Goal: Information Seeking & Learning: Learn about a topic

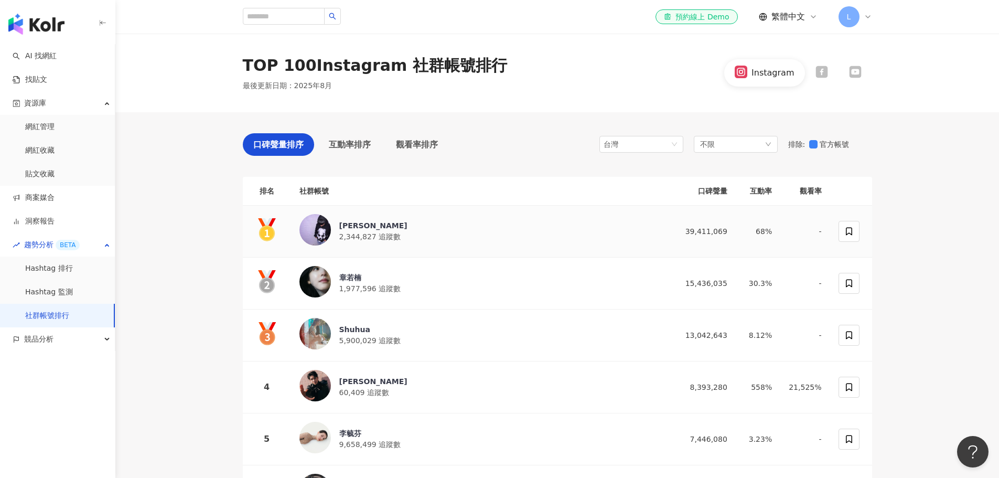
scroll to position [52, 0]
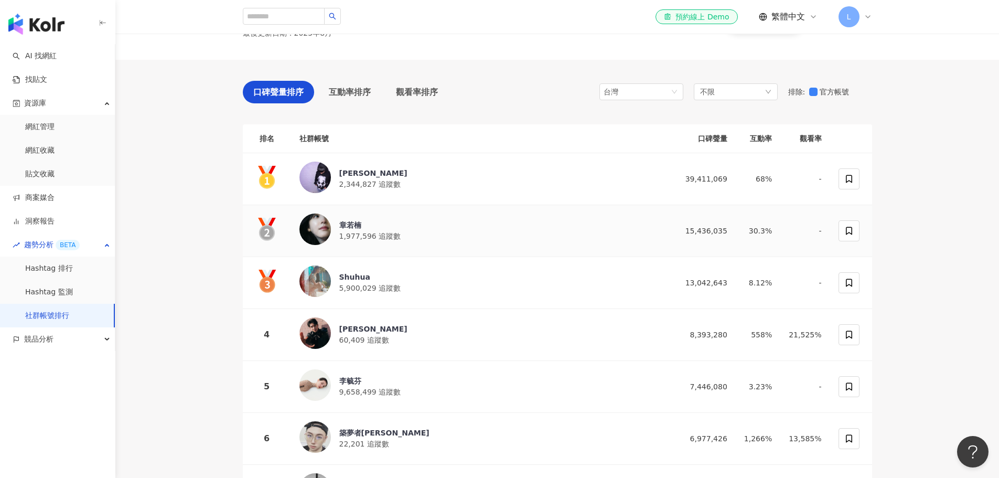
click at [346, 221] on div "章若楠" at bounding box center [370, 225] width 62 height 10
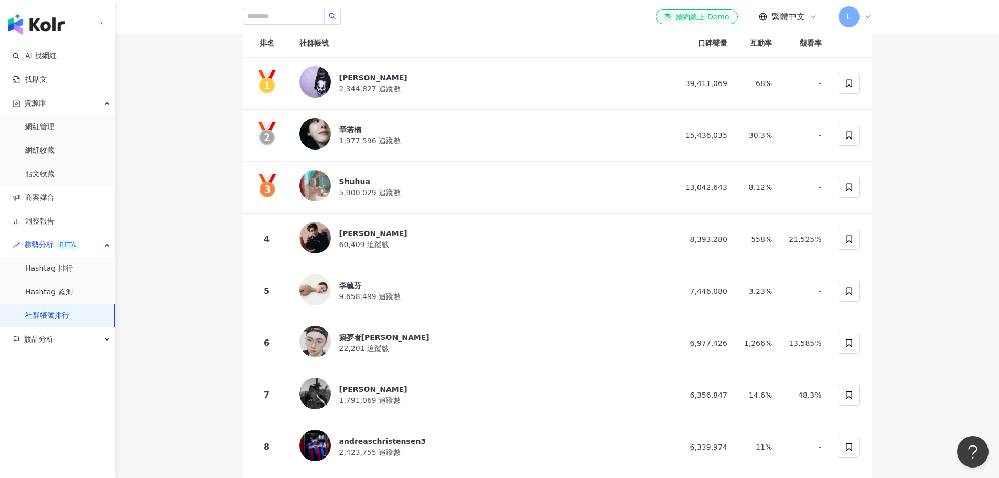
scroll to position [157, 0]
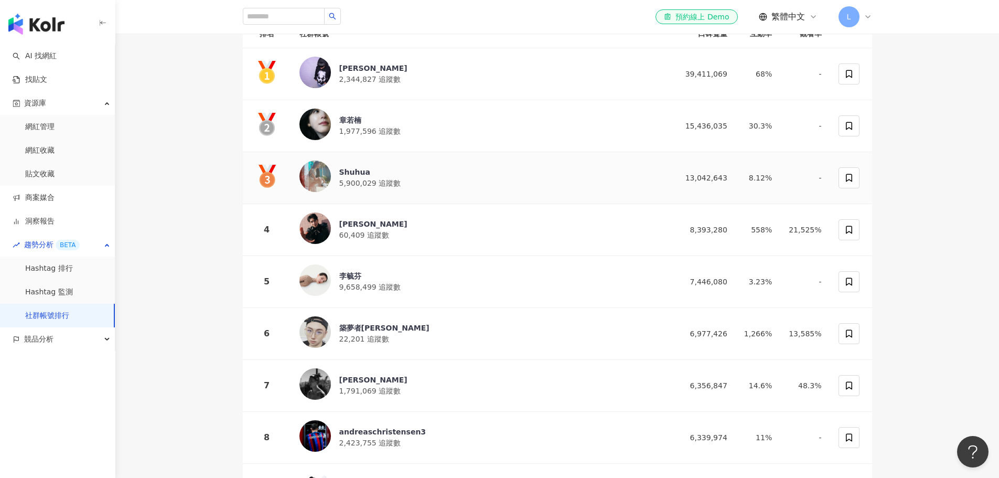
click at [354, 170] on div "Shuhua" at bounding box center [370, 172] width 62 height 10
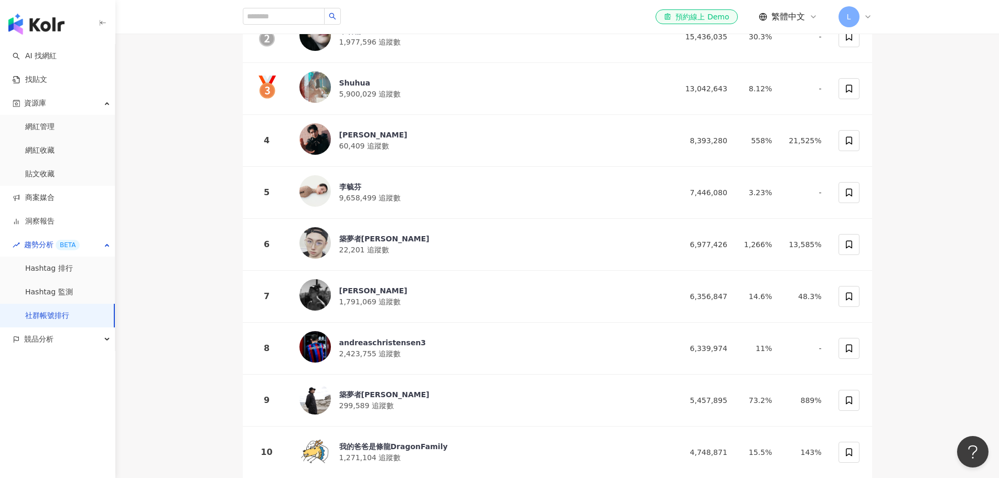
scroll to position [367, 0]
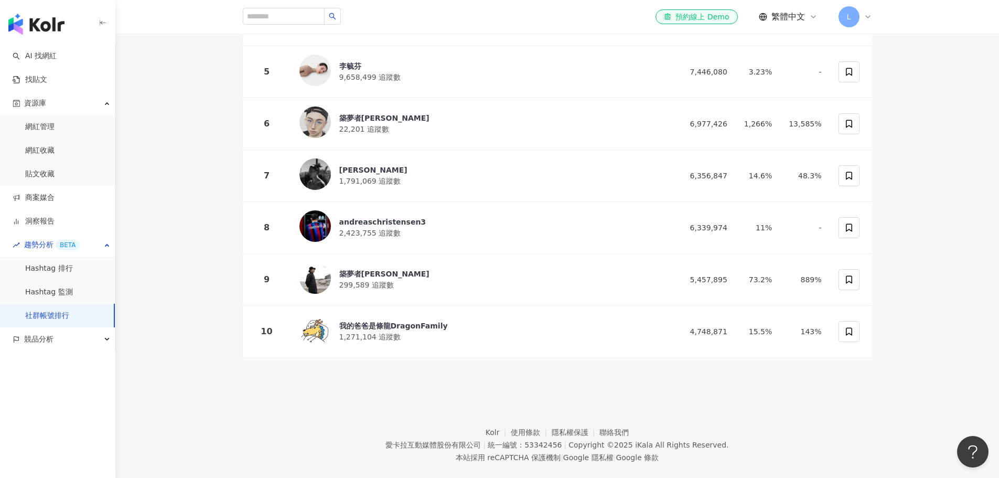
drag, startPoint x: 372, startPoint y: 321, endPoint x: 224, endPoint y: 353, distance: 151.7
click at [224, 353] on div "口碑聲量排序 互動率排序 觀看率排序 台灣 不限 排除 : 官方帳號 排名 社群帳號 口碑聲量 互動率 觀看率 Ray 2,344,827 追蹤數 39,41…" at bounding box center [557, 61] width 671 height 633
click at [381, 320] on div "我的爸爸是條龍DragonFamily" at bounding box center [393, 325] width 109 height 10
click at [365, 272] on div "築夢者哈利" at bounding box center [384, 273] width 90 height 10
click at [371, 218] on div "andreaschristensen3" at bounding box center [382, 222] width 87 height 10
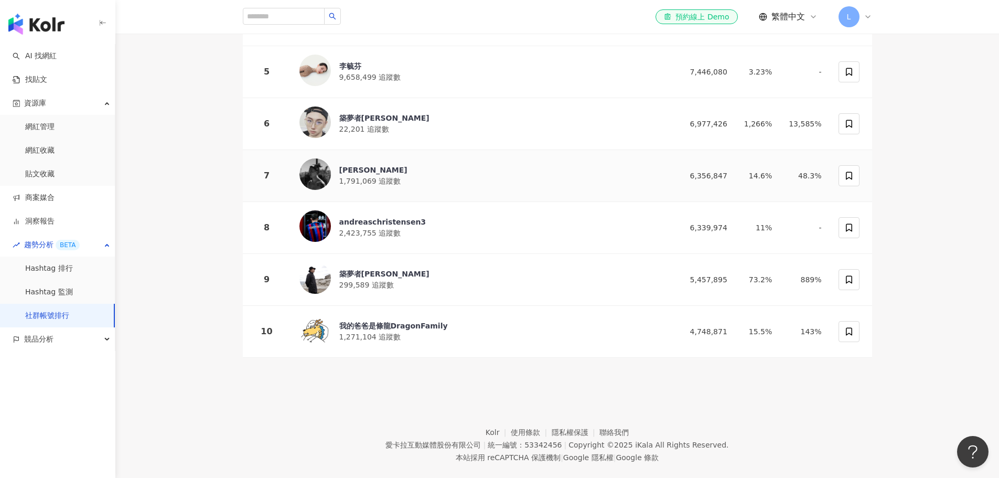
click at [348, 168] on div "威廉" at bounding box center [373, 170] width 68 height 10
click at [364, 109] on div "築夢者杰哥 22,201 追蹤數" at bounding box center [481, 123] width 365 height 35
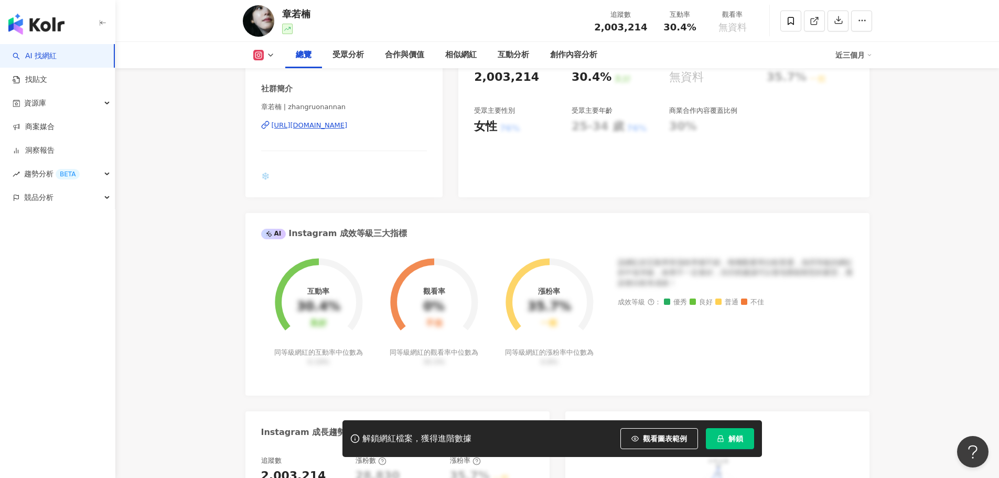
scroll to position [52, 0]
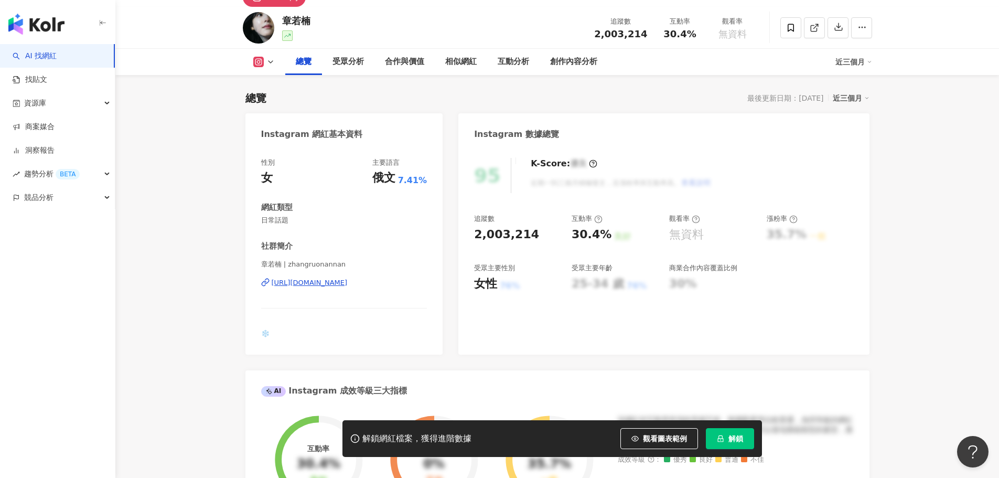
click at [348, 285] on div "https://www.instagram.com/zhangruonannan/" at bounding box center [310, 282] width 76 height 9
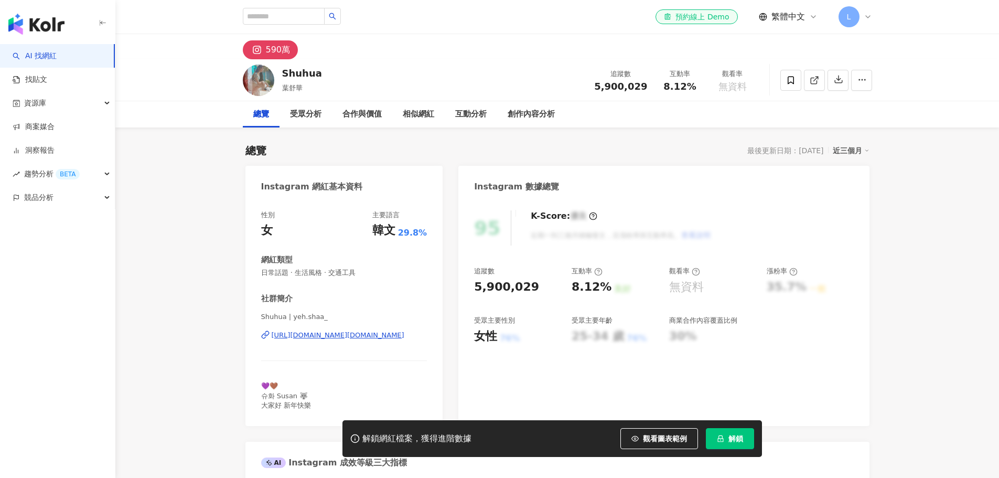
click at [345, 334] on div "https://www.instagram.com/yeh.shaa_/" at bounding box center [338, 334] width 133 height 9
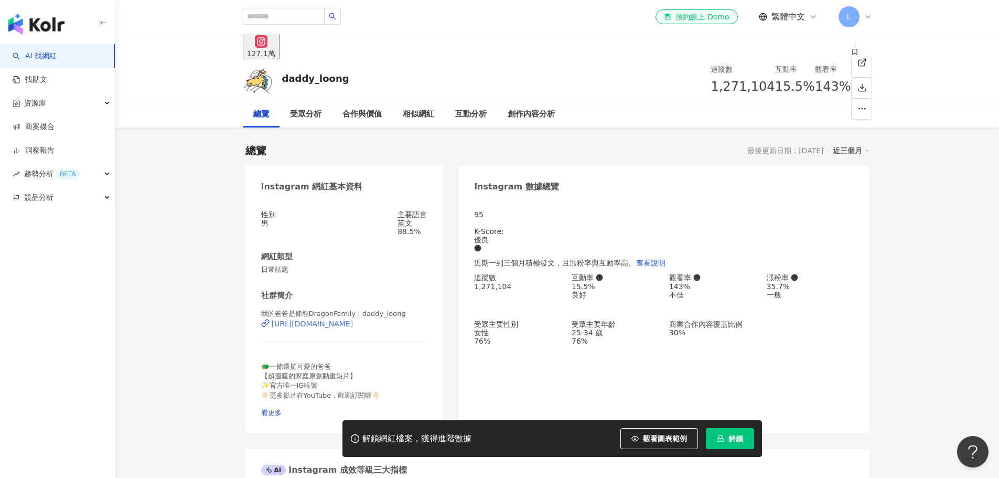
click at [353, 328] on div "[URL][DOMAIN_NAME]" at bounding box center [313, 323] width 82 height 8
